Goal: Check status

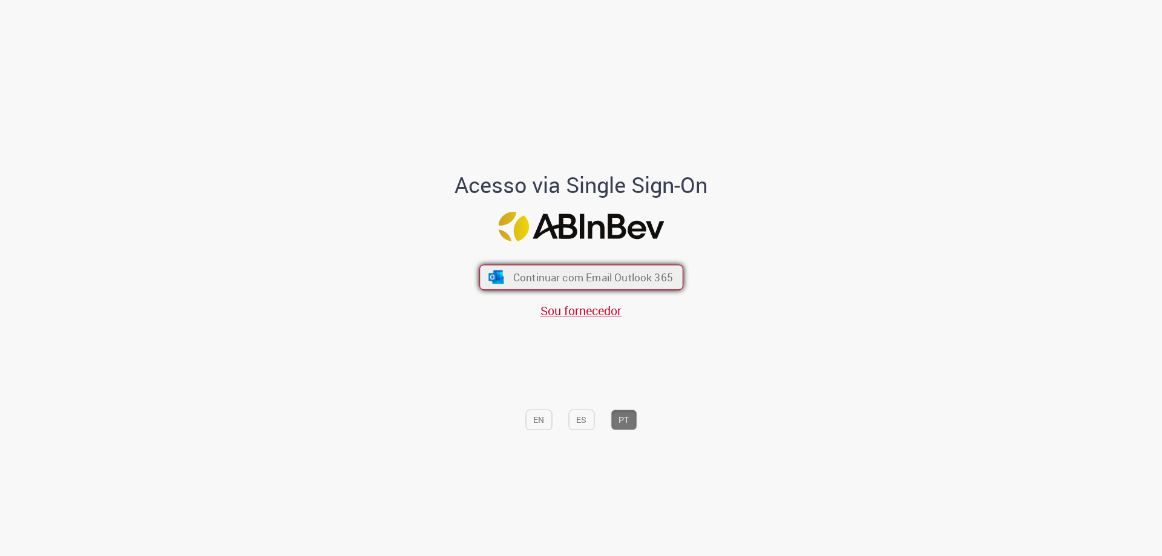
click at [657, 273] on span "Continuar com Email Outlook 365" at bounding box center [593, 278] width 160 height 14
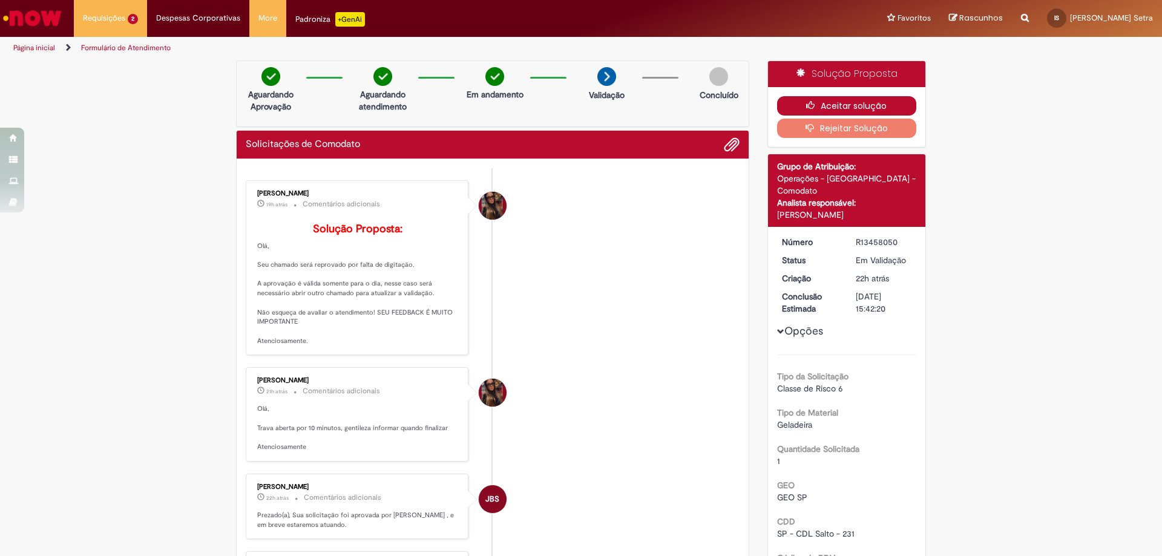
click at [857, 109] on button "Aceitar solução" at bounding box center [847, 105] width 140 height 19
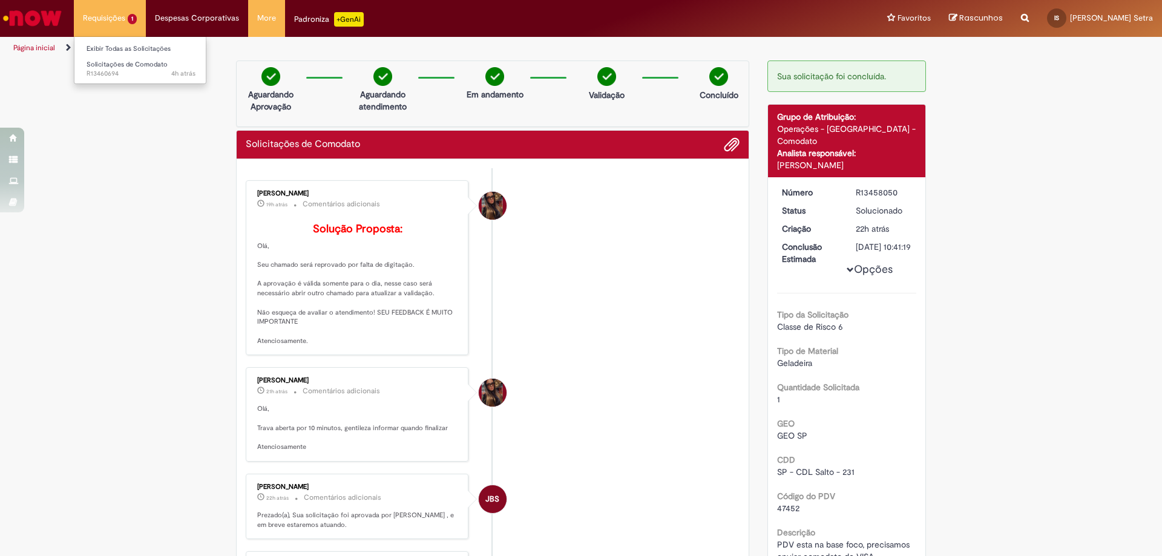
click at [119, 17] on li "Requisições 1 Exibir Todas as Solicitações Solicitações de Comodato 4h atrás 4 …" at bounding box center [110, 18] width 72 height 36
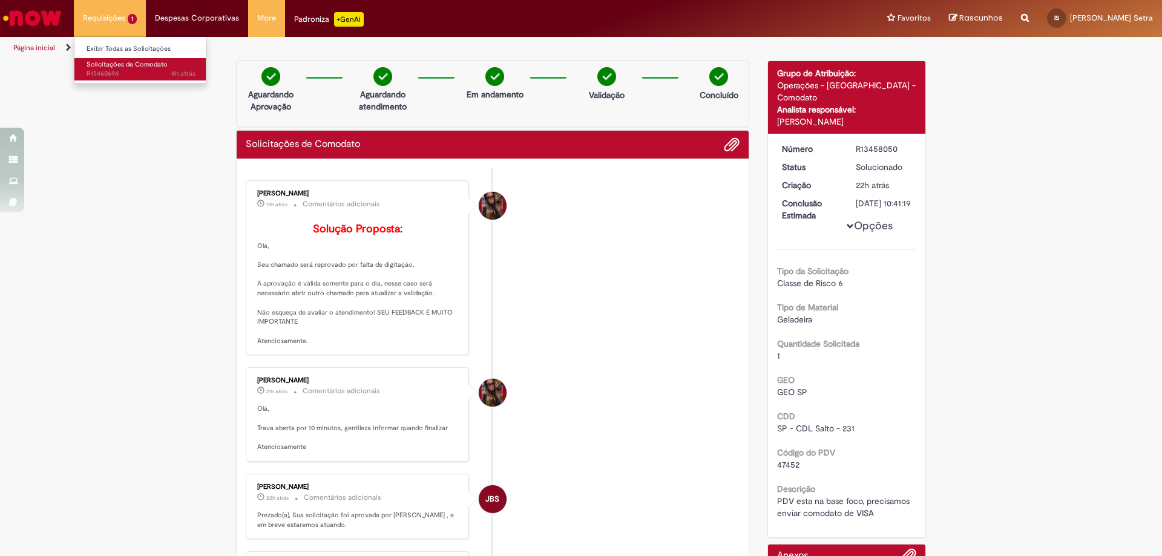
click at [149, 62] on span "Solicitações de Comodato" at bounding box center [127, 64] width 81 height 9
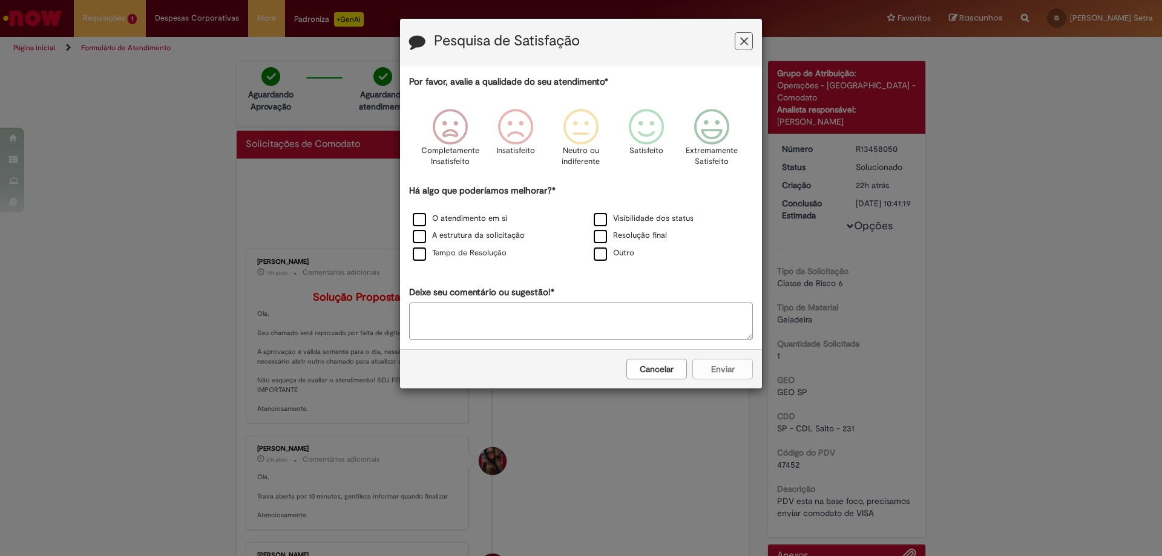
click at [672, 367] on button "Cancelar" at bounding box center [656, 369] width 61 height 21
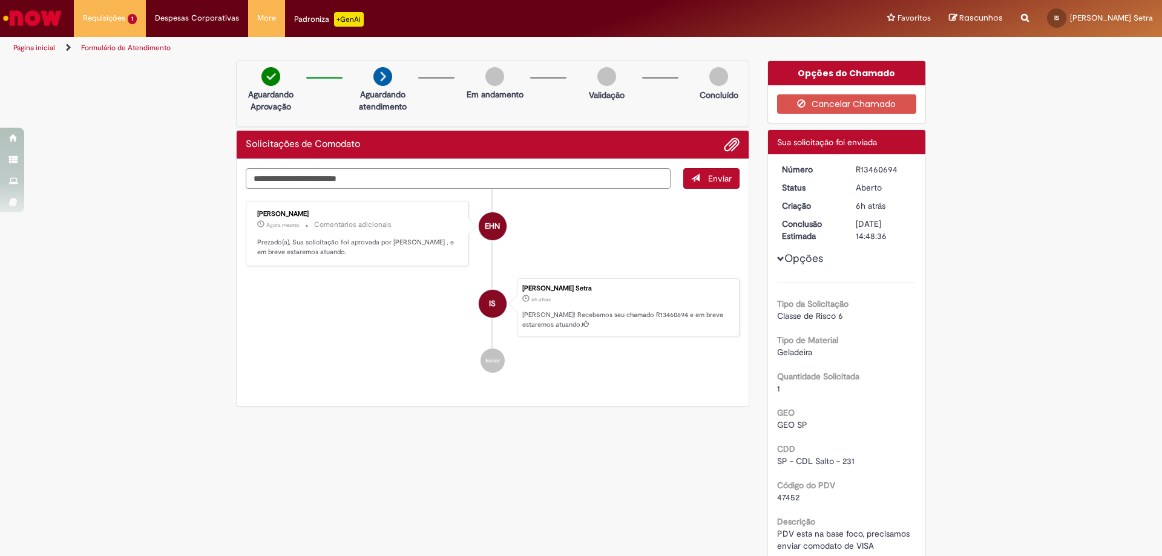
scroll to position [61, 0]
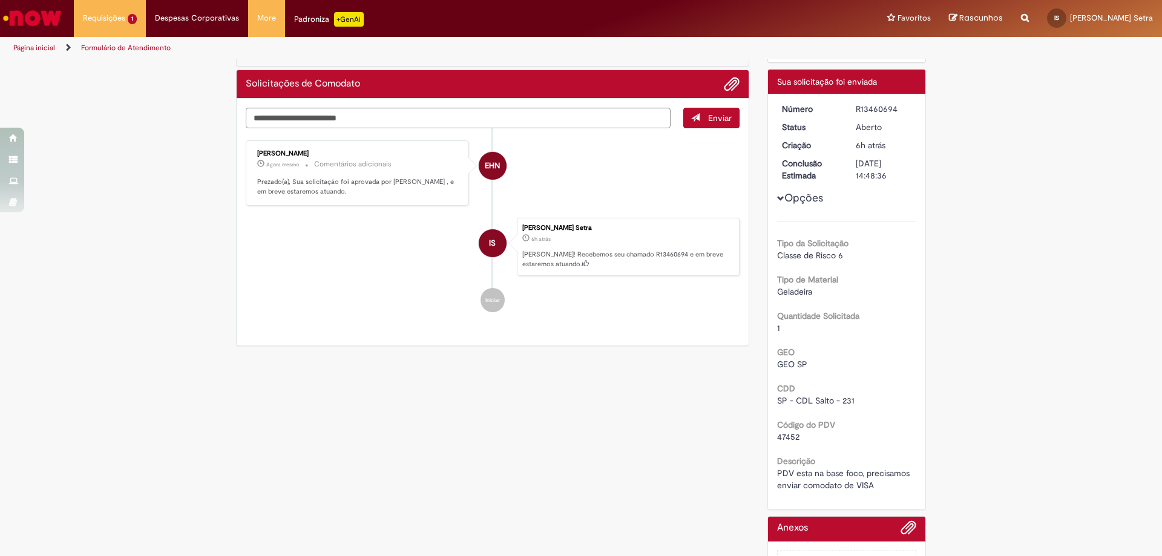
click at [790, 433] on span "47452" at bounding box center [788, 437] width 22 height 11
copy span "47452"
drag, startPoint x: 30, startPoint y: 449, endPoint x: 43, endPoint y: 449, distance: 13.3
click at [30, 449] on div "Verificar Código de Barras Aguardando Aprovação Aguardando atendimento Em andam…" at bounding box center [581, 308] width 1162 height 616
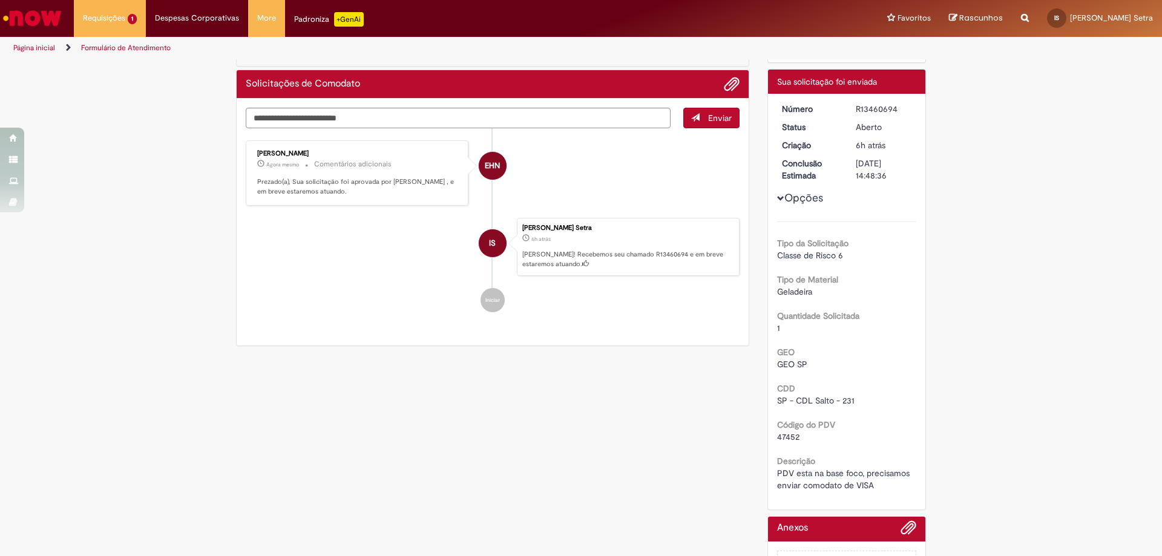
click at [478, 47] on ul "Página inicial Formulário de Atendimento" at bounding box center [387, 48] width 757 height 22
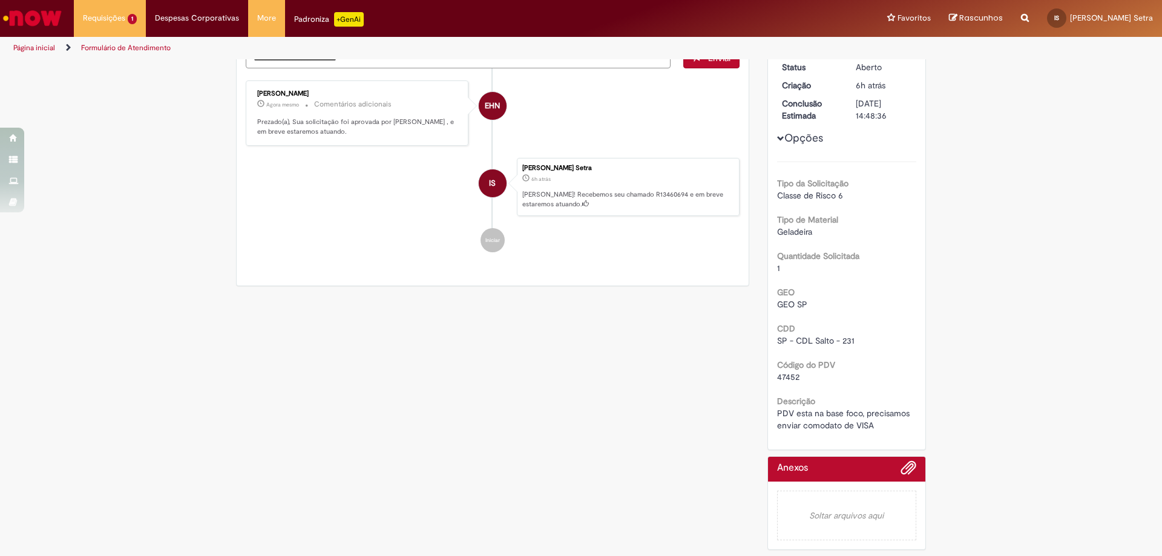
scroll to position [0, 0]
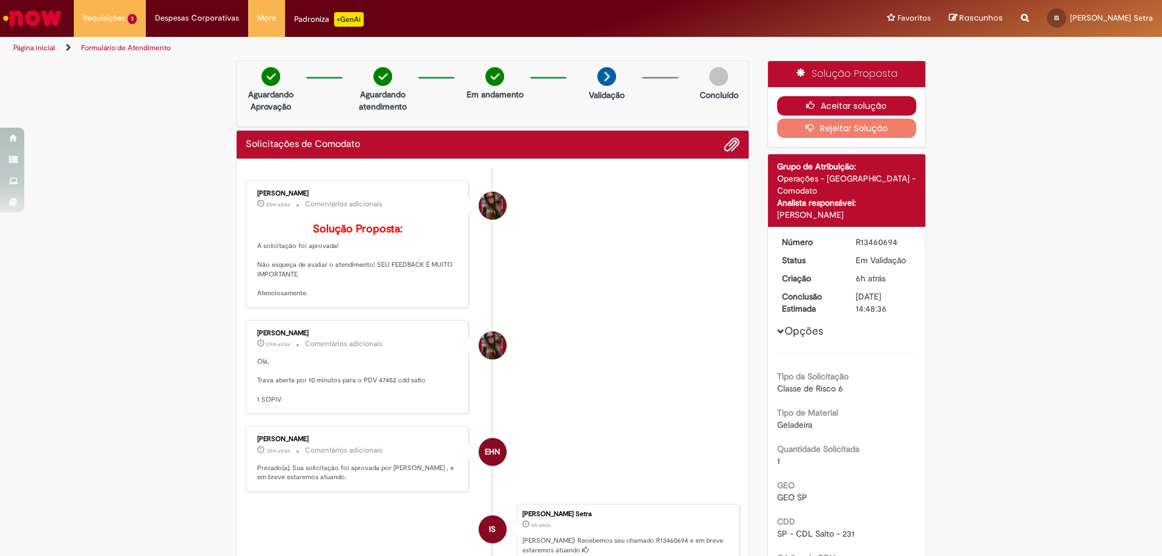
click at [810, 101] on icon "button" at bounding box center [813, 105] width 15 height 8
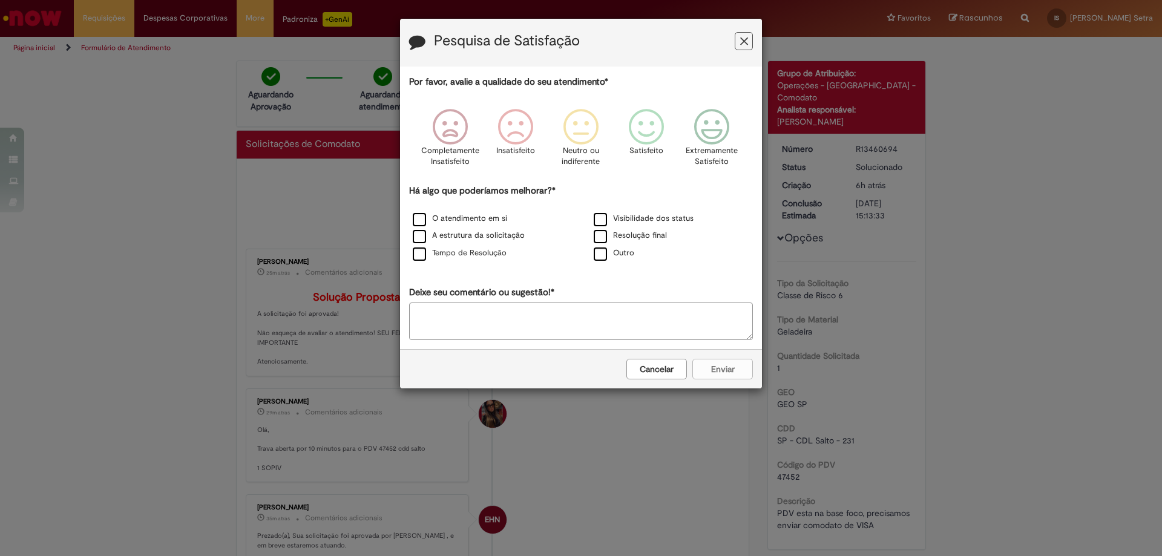
click at [740, 37] on icon "Feedback" at bounding box center [744, 41] width 8 height 13
